Goal: Entertainment & Leisure: Consume media (video, audio)

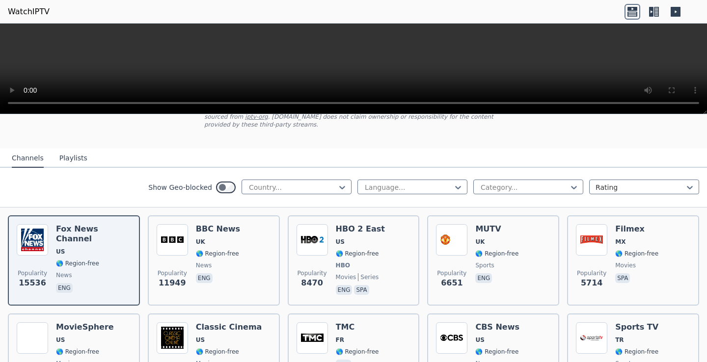
scroll to position [67, 0]
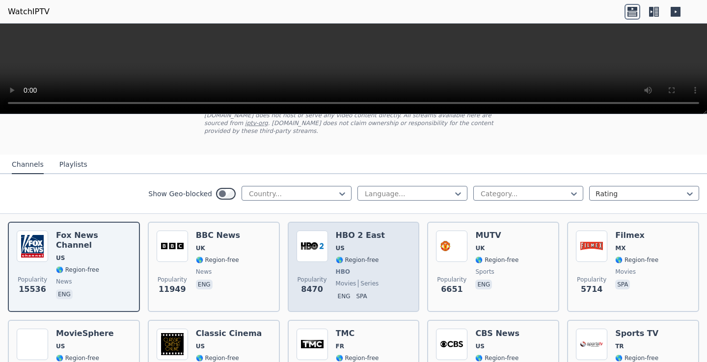
click at [367, 234] on h6 "HBO 2 East" at bounding box center [360, 236] width 49 height 10
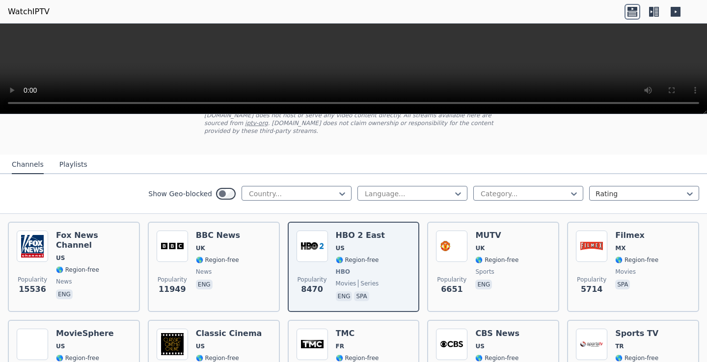
click at [69, 164] on button "Playlists" at bounding box center [73, 165] width 28 height 19
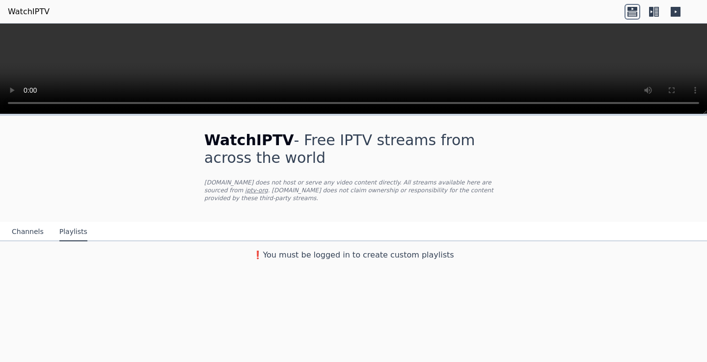
click at [28, 232] on button "Channels" at bounding box center [28, 232] width 32 height 19
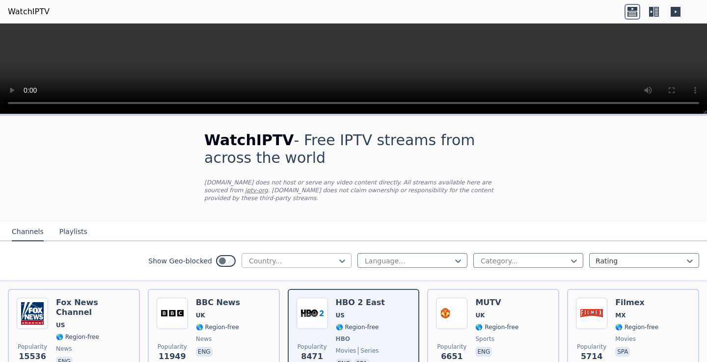
click at [296, 258] on div at bounding box center [292, 261] width 89 height 10
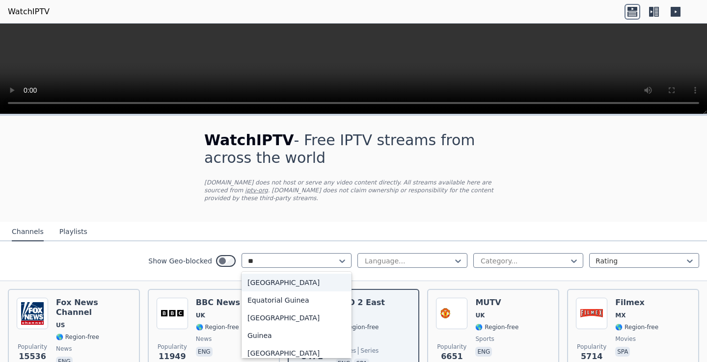
type input "***"
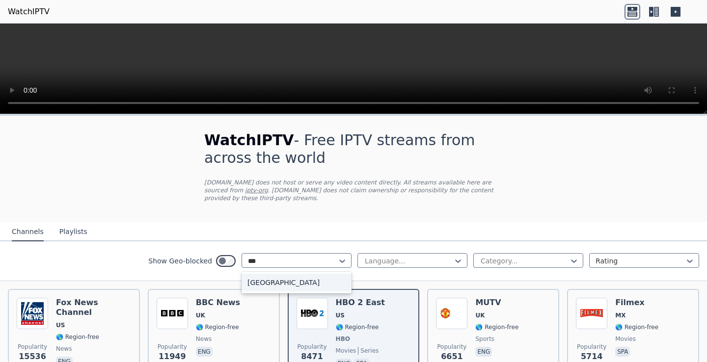
click at [301, 284] on div "[GEOGRAPHIC_DATA]" at bounding box center [297, 283] width 110 height 18
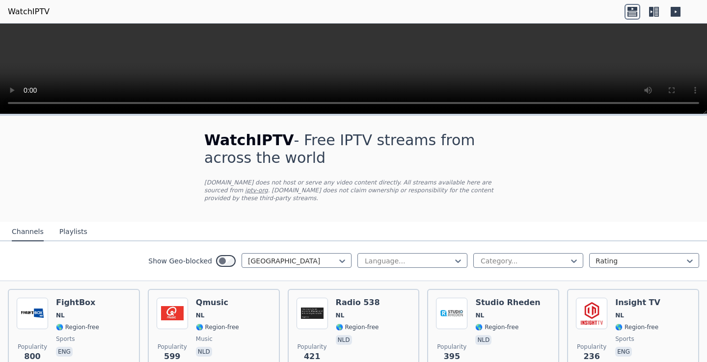
click at [95, 261] on div "Show Geo-blocked option Netherlands, selected. Netherlands Language... Category…" at bounding box center [353, 262] width 707 height 40
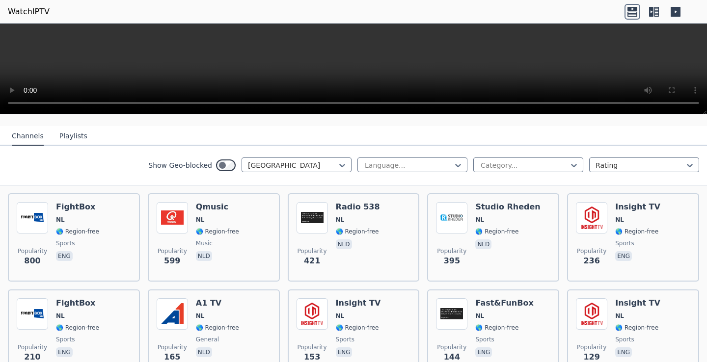
scroll to position [104, 0]
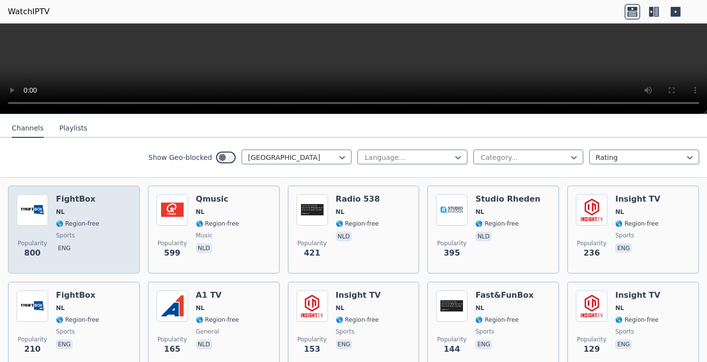
click at [95, 202] on h6 "FightBox" at bounding box center [77, 199] width 43 height 10
